Goal: Check status: Check status

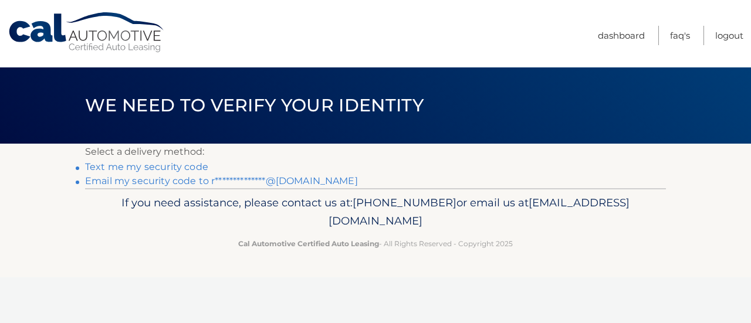
click at [141, 179] on link "**********" at bounding box center [221, 180] width 273 height 11
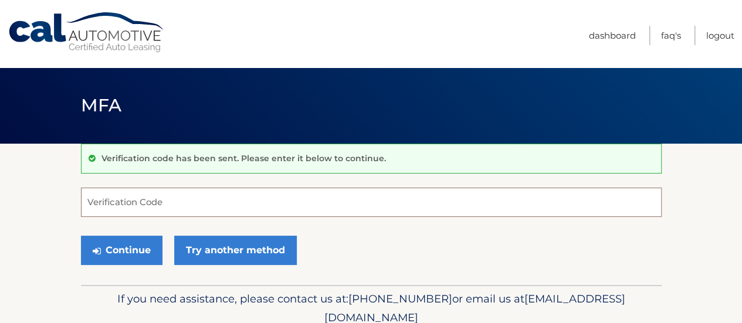
click at [124, 202] on input "Verification Code" at bounding box center [371, 202] width 581 height 29
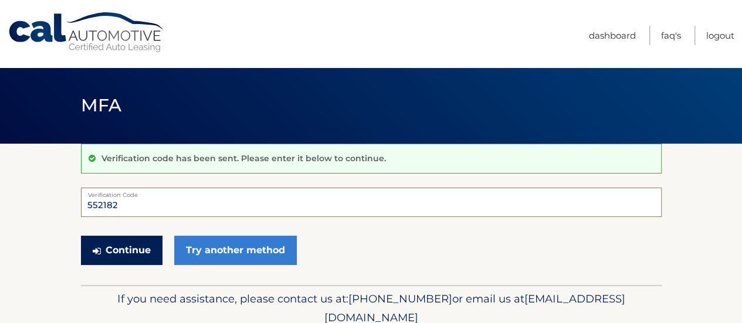
type input "552182"
click at [124, 249] on button "Continue" at bounding box center [122, 250] width 82 height 29
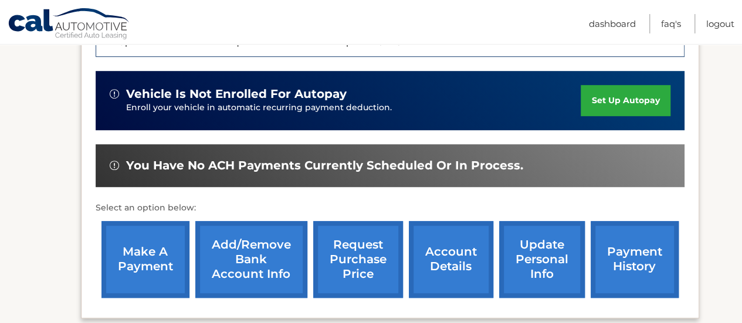
scroll to position [446, 0]
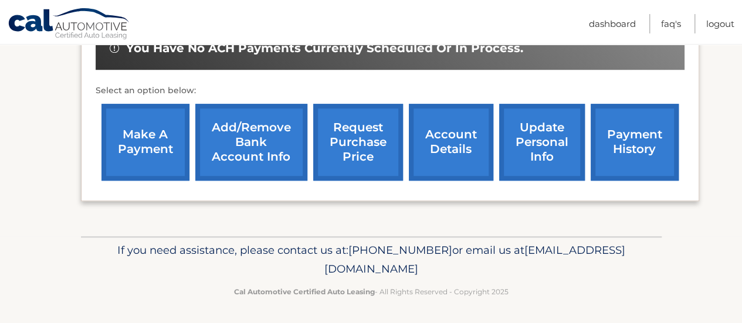
click at [645, 146] on link "payment history" at bounding box center [635, 142] width 88 height 77
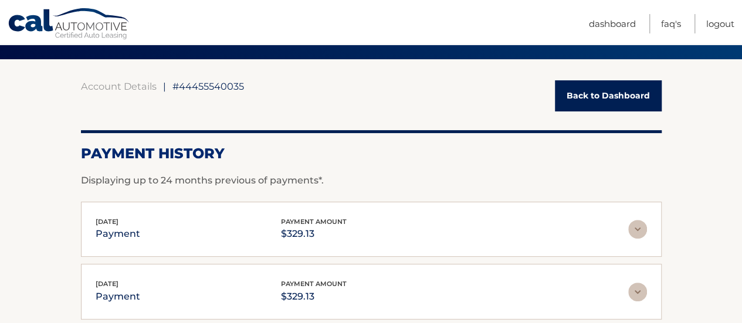
scroll to position [59, 0]
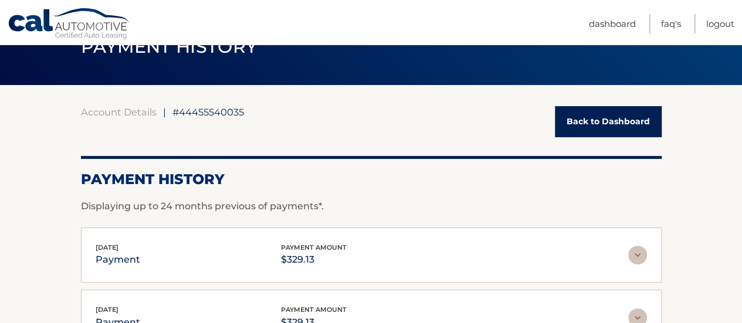
click at [641, 258] on img at bounding box center [637, 255] width 19 height 19
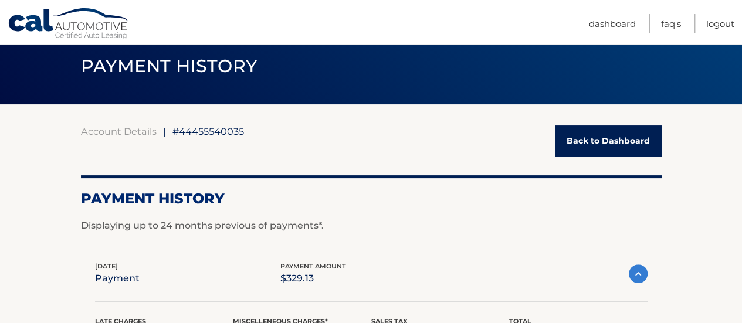
scroll to position [0, 0]
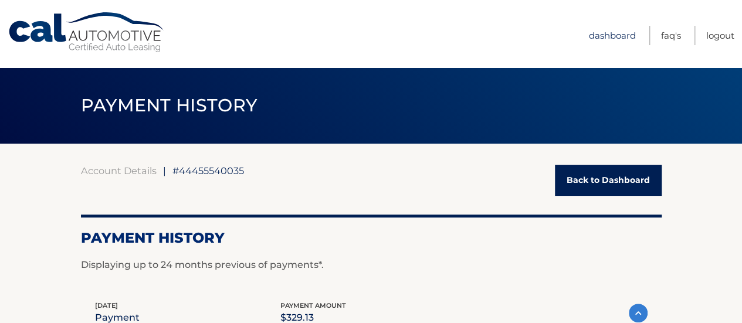
click at [602, 35] on link "Dashboard" at bounding box center [612, 35] width 47 height 19
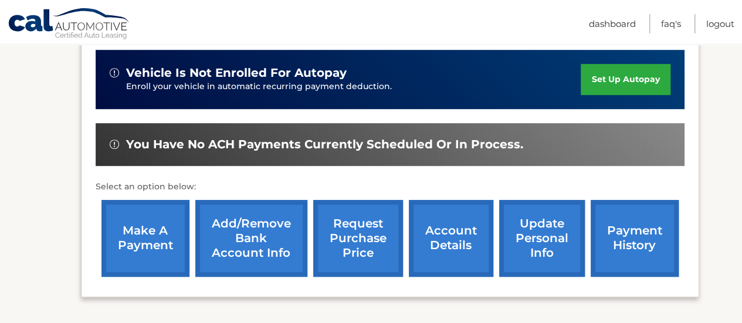
scroll to position [352, 0]
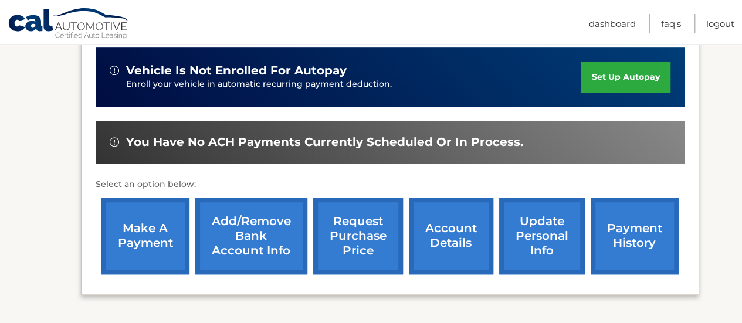
click at [435, 237] on link "account details" at bounding box center [451, 236] width 84 height 77
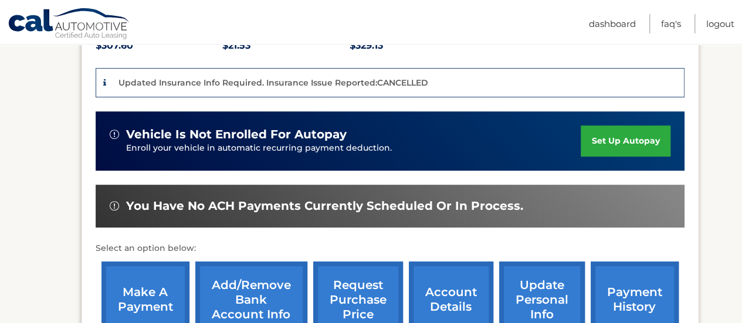
scroll to position [270, 0]
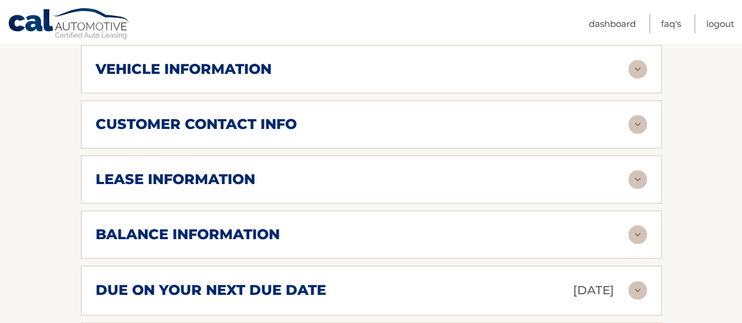
scroll to position [704, 0]
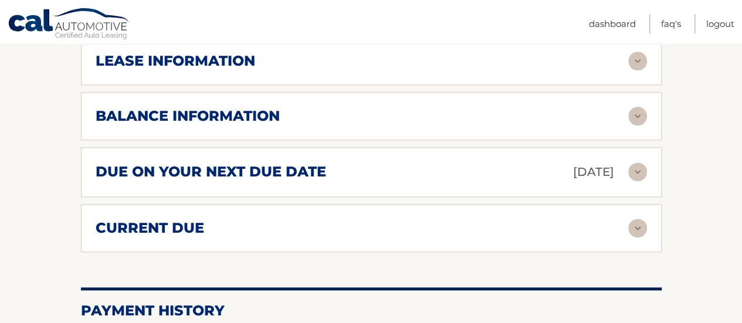
click at [630, 167] on img at bounding box center [637, 172] width 19 height 19
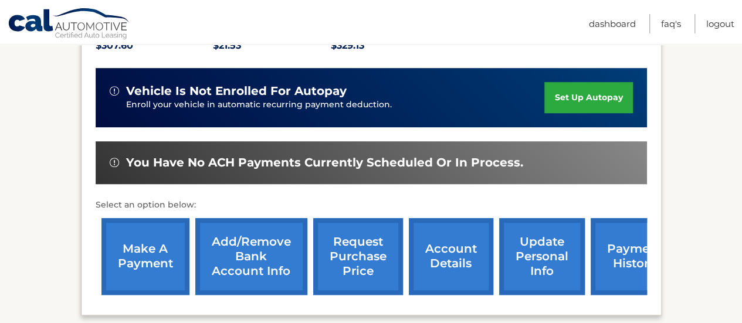
scroll to position [293, 0]
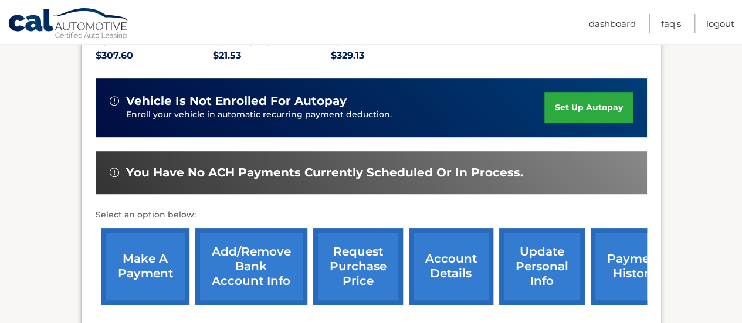
click at [31, 25] on link "Cal Automotive" at bounding box center [69, 25] width 123 height 34
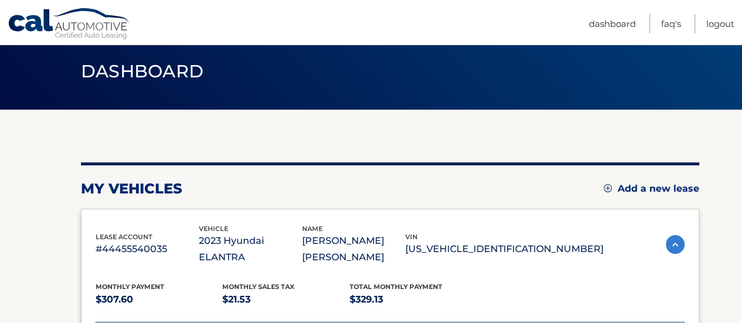
scroll to position [59, 0]
